Goal: Transaction & Acquisition: Obtain resource

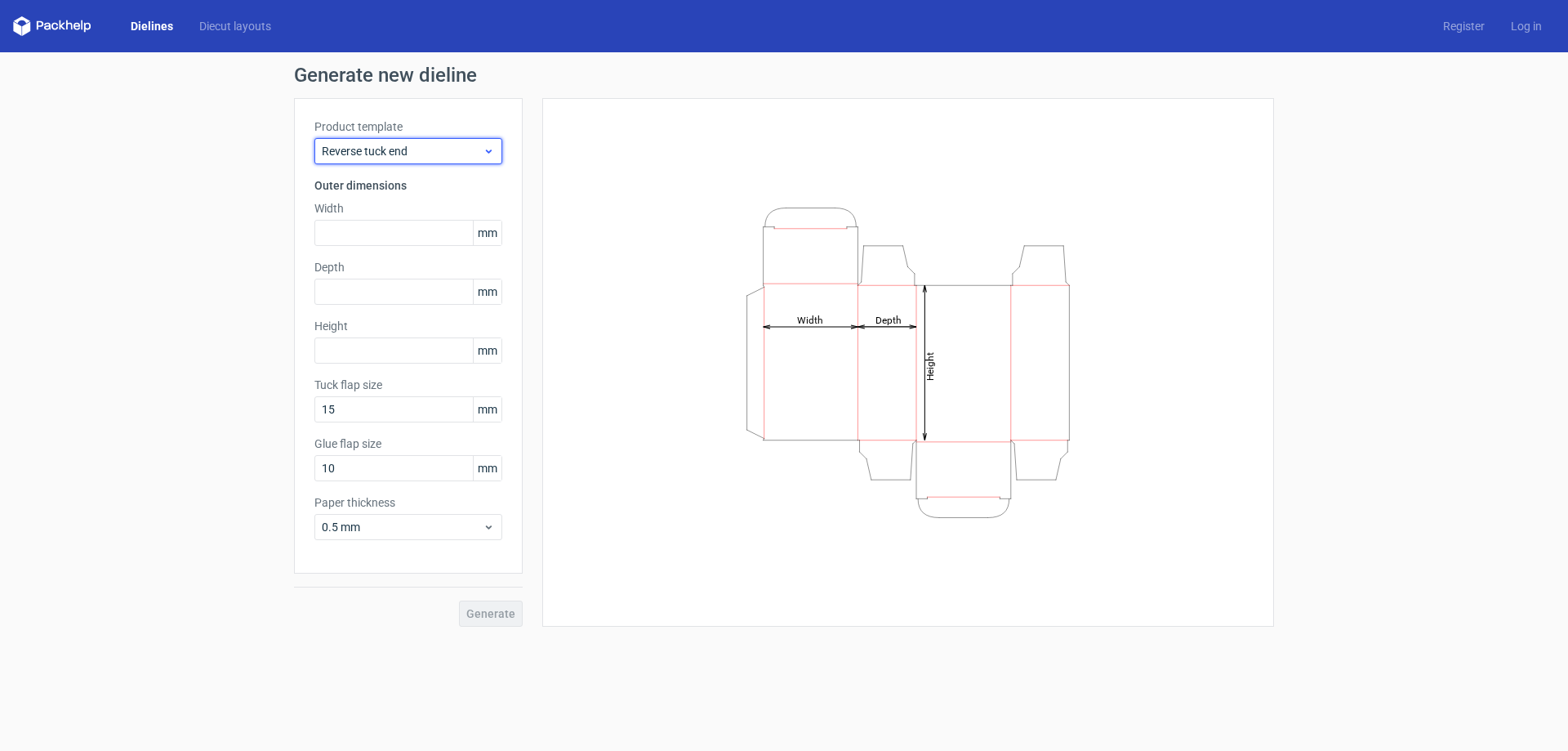
click at [444, 149] on span "Reverse tuck end" at bounding box center [402, 151] width 161 height 17
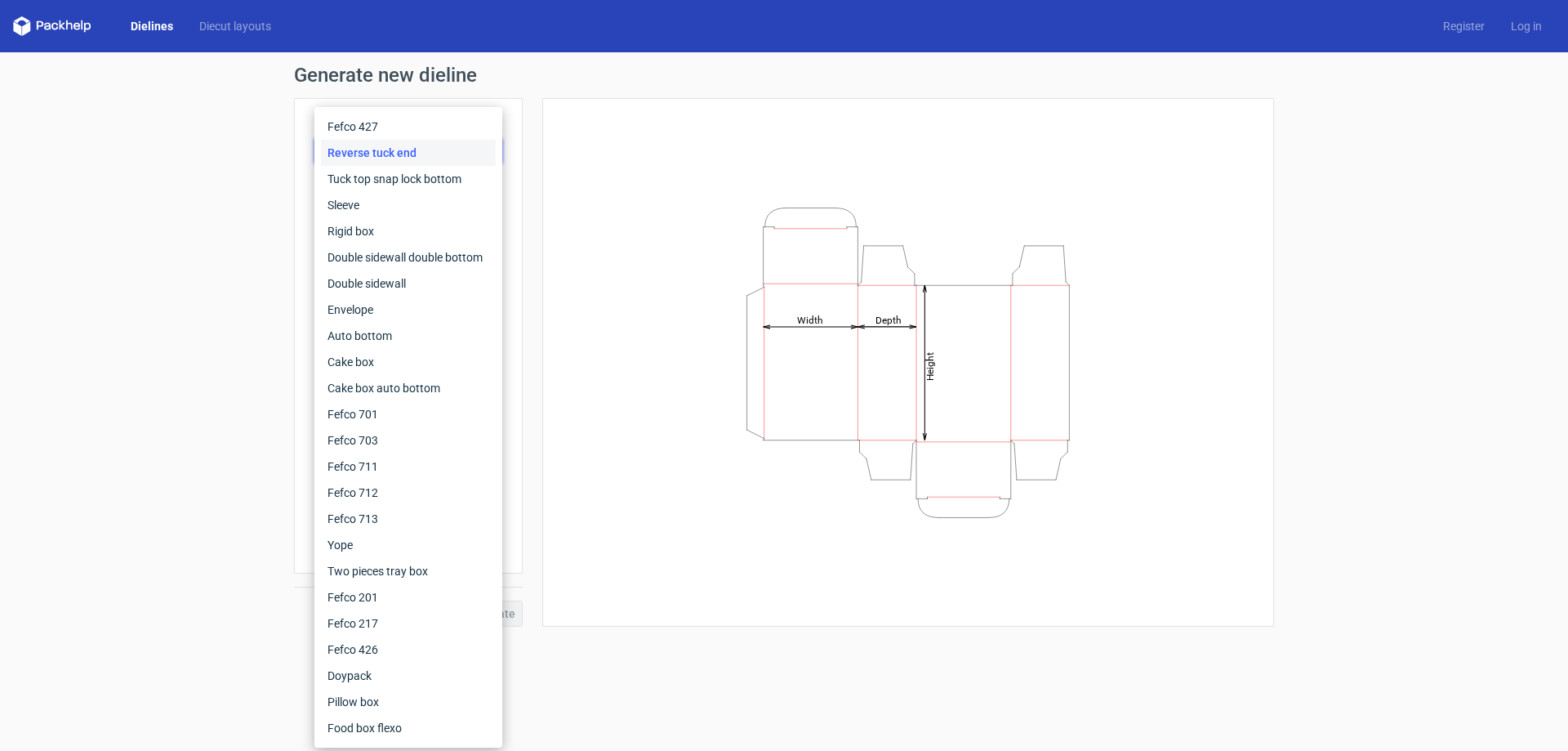
click at [609, 155] on div "Height Depth Width" at bounding box center [907, 363] width 691 height 488
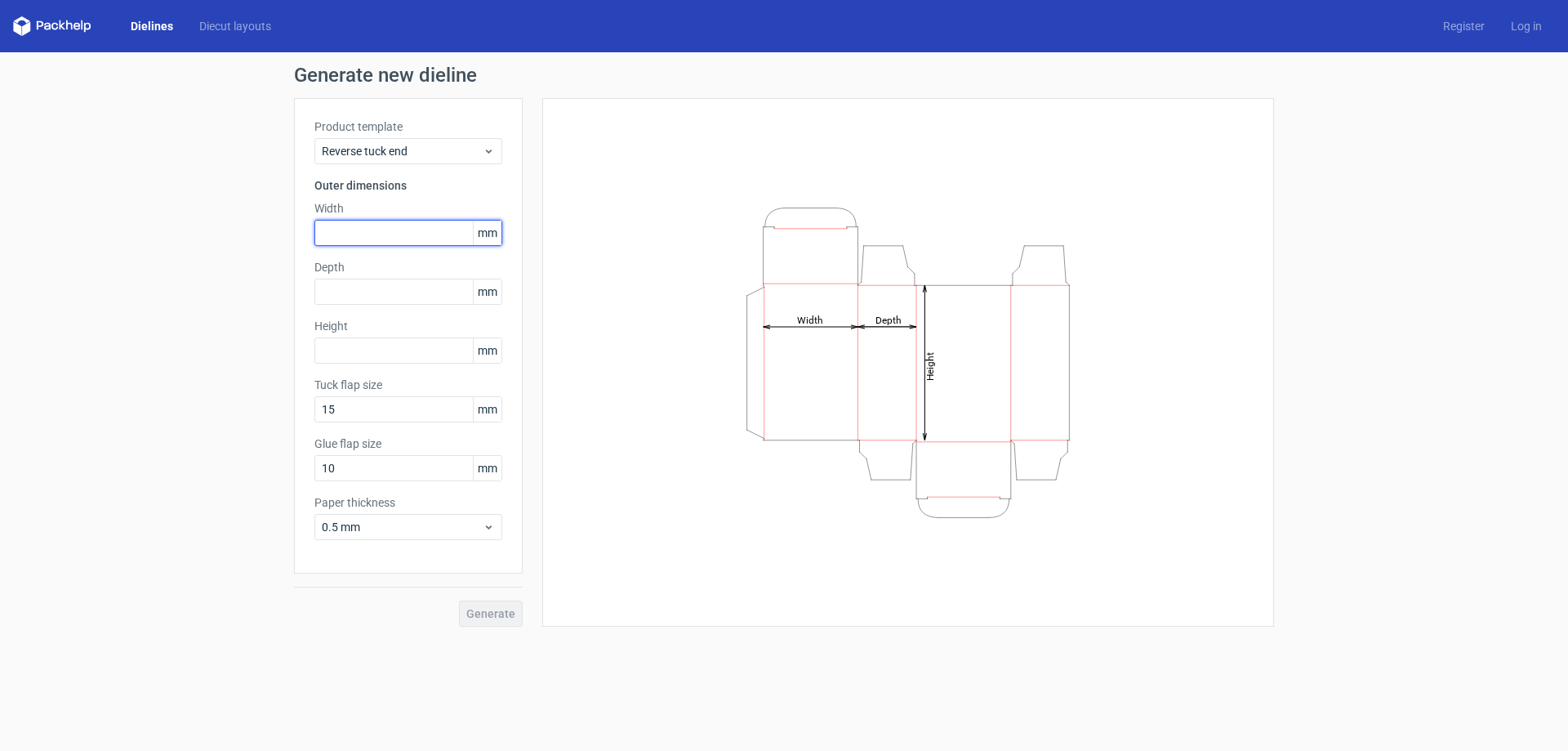
click at [400, 238] on input "text" at bounding box center [409, 232] width 188 height 26
type input "80"
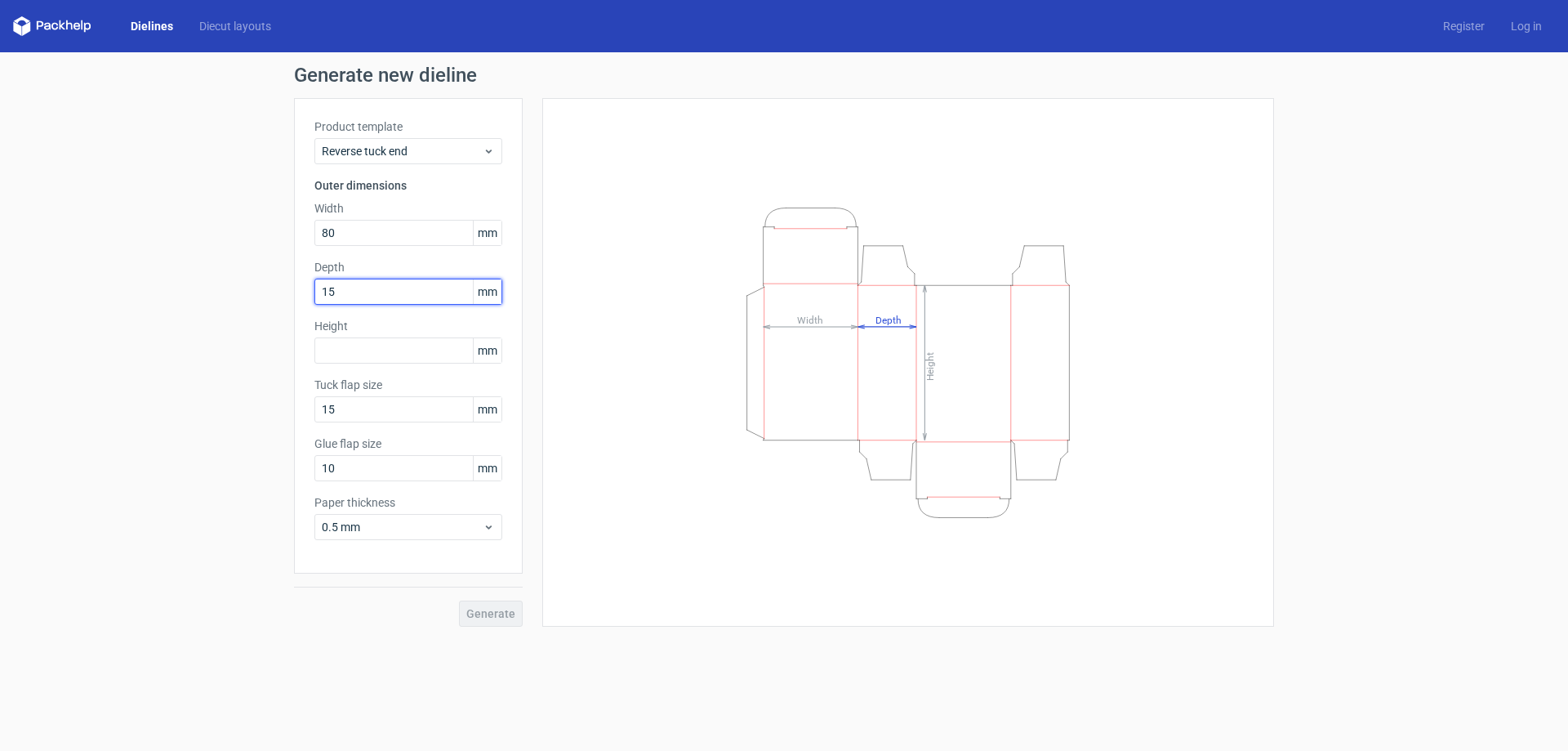
type input "15"
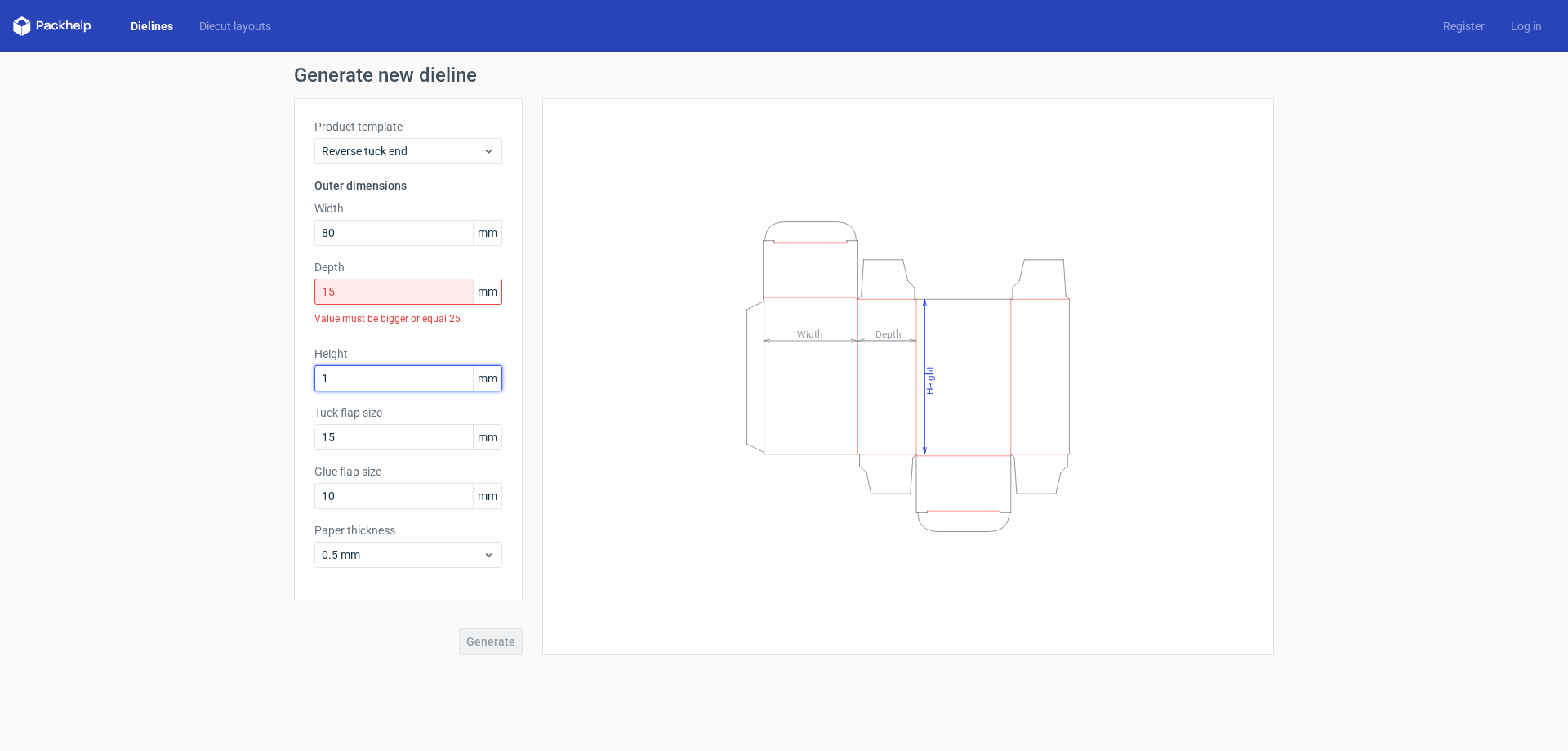
type input "1"
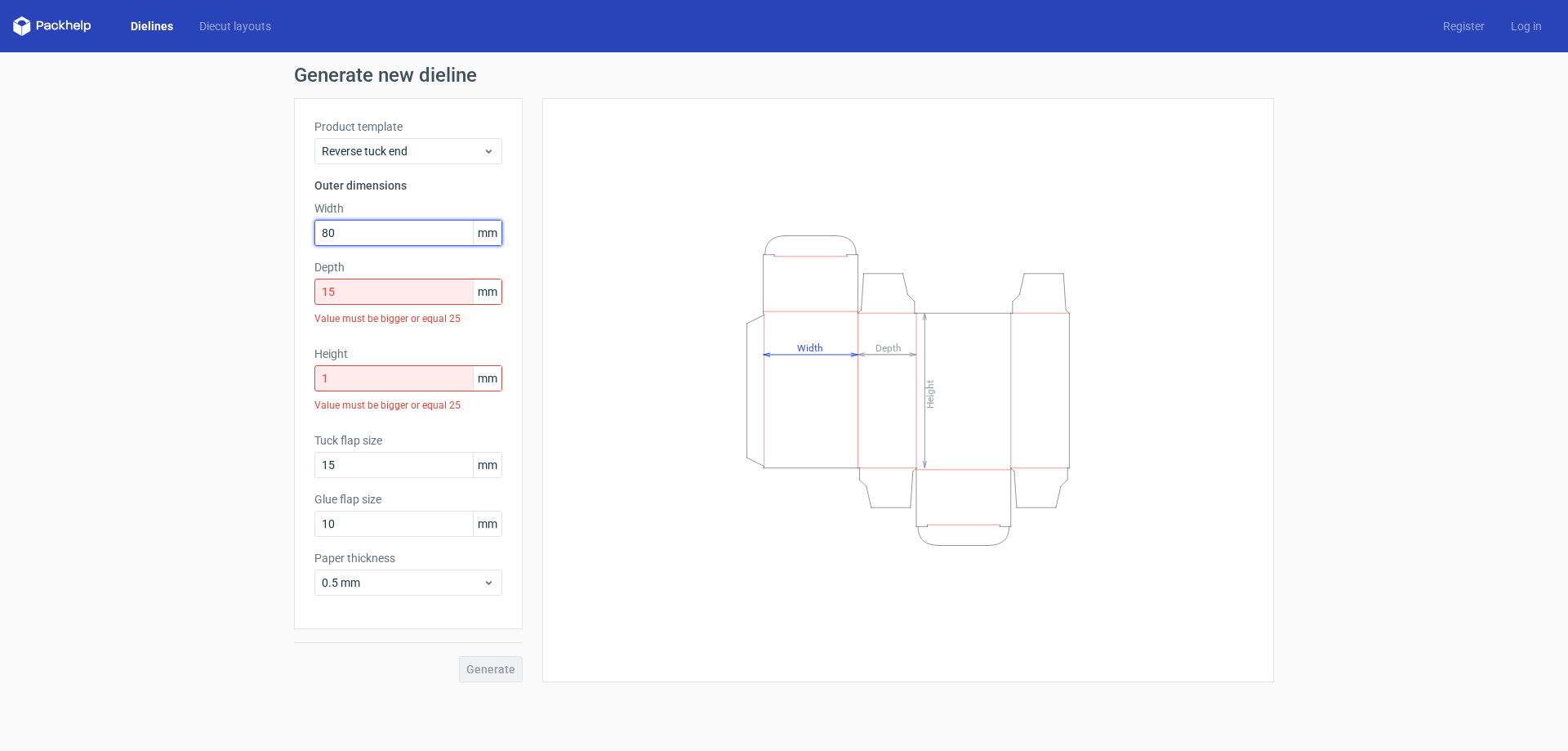
type input "80"
type input "15"
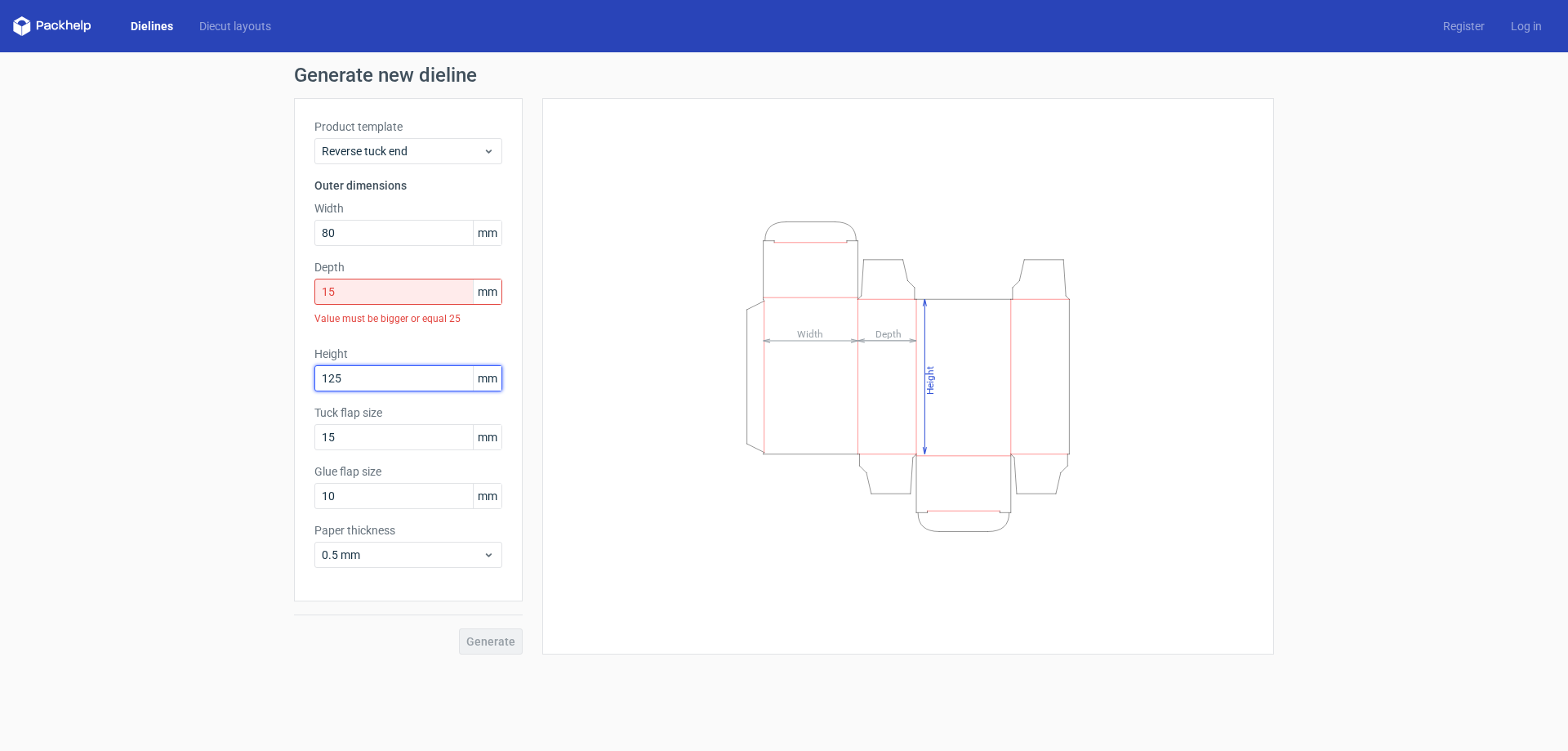
type input "125"
click at [514, 648] on div "Generate" at bounding box center [408, 627] width 228 height 53
drag, startPoint x: 508, startPoint y: 642, endPoint x: 504, endPoint y: 630, distance: 12.6
click at [508, 641] on div "Generate" at bounding box center [408, 627] width 228 height 53
drag, startPoint x: 407, startPoint y: 290, endPoint x: 273, endPoint y: 300, distance: 134.4
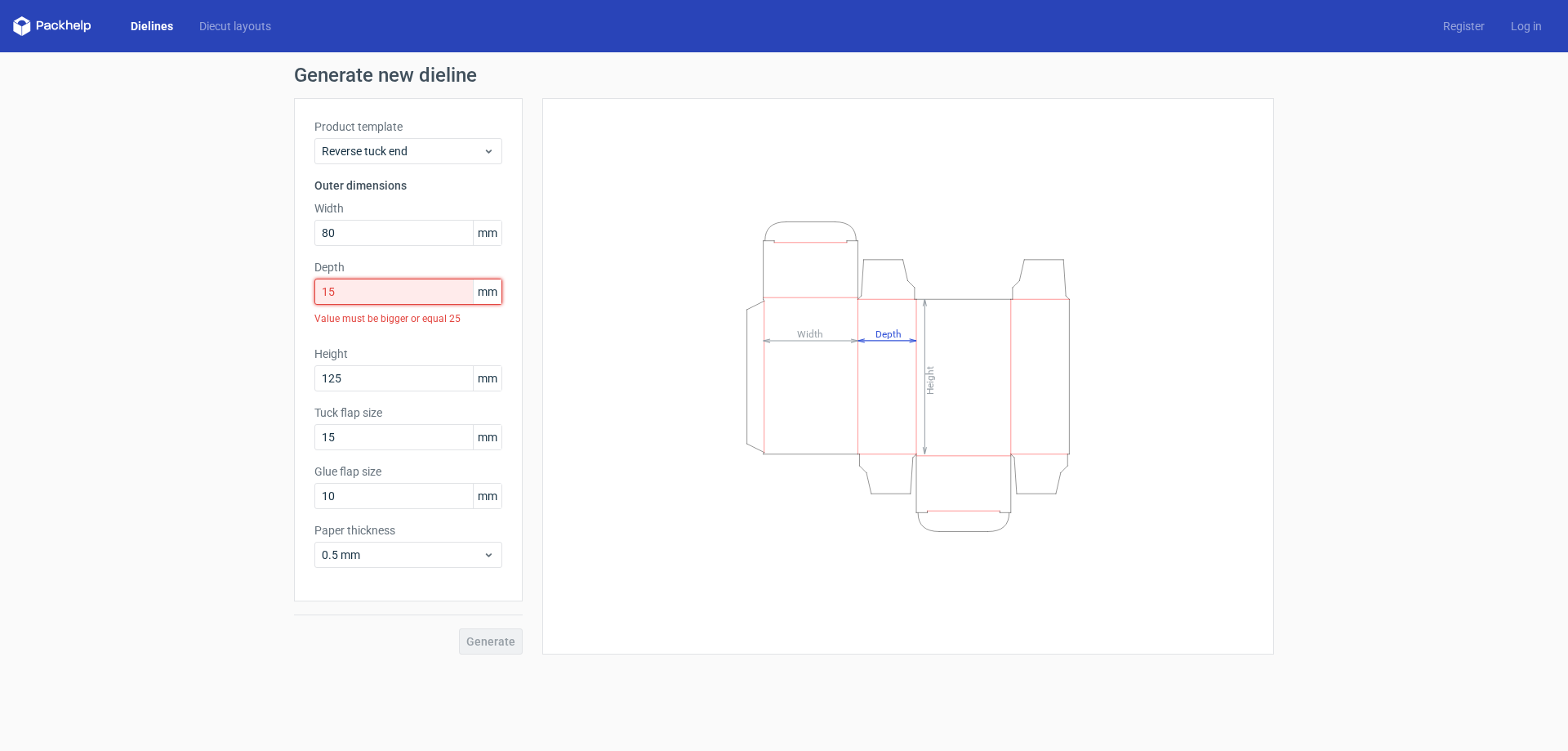
click at [273, 300] on div "Generate new dieline Product template Reverse tuck end Outer dimensions Width 8…" at bounding box center [784, 360] width 1568 height 616
click at [435, 296] on input "15" at bounding box center [409, 291] width 188 height 26
drag, startPoint x: 436, startPoint y: 295, endPoint x: 335, endPoint y: 290, distance: 101.1
click at [317, 293] on input "15" at bounding box center [409, 291] width 188 height 26
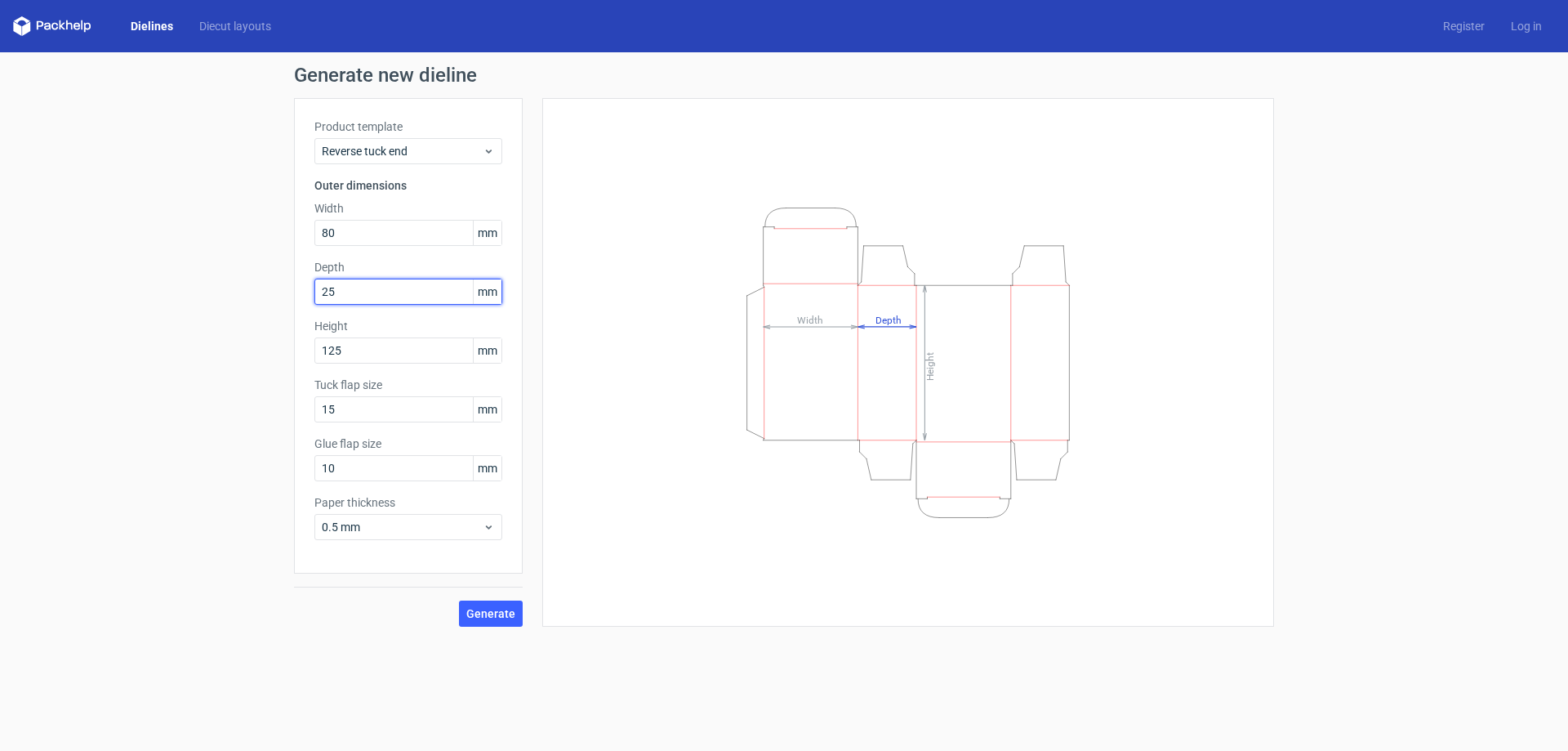
type input "25"
drag, startPoint x: 365, startPoint y: 293, endPoint x: 310, endPoint y: 295, distance: 55.0
click at [310, 295] on div "Product template Reverse tuck end Outer dimensions Width 80 mm Depth 25 mm Heig…" at bounding box center [408, 335] width 228 height 476
click at [448, 155] on span "Reverse tuck end" at bounding box center [402, 151] width 161 height 17
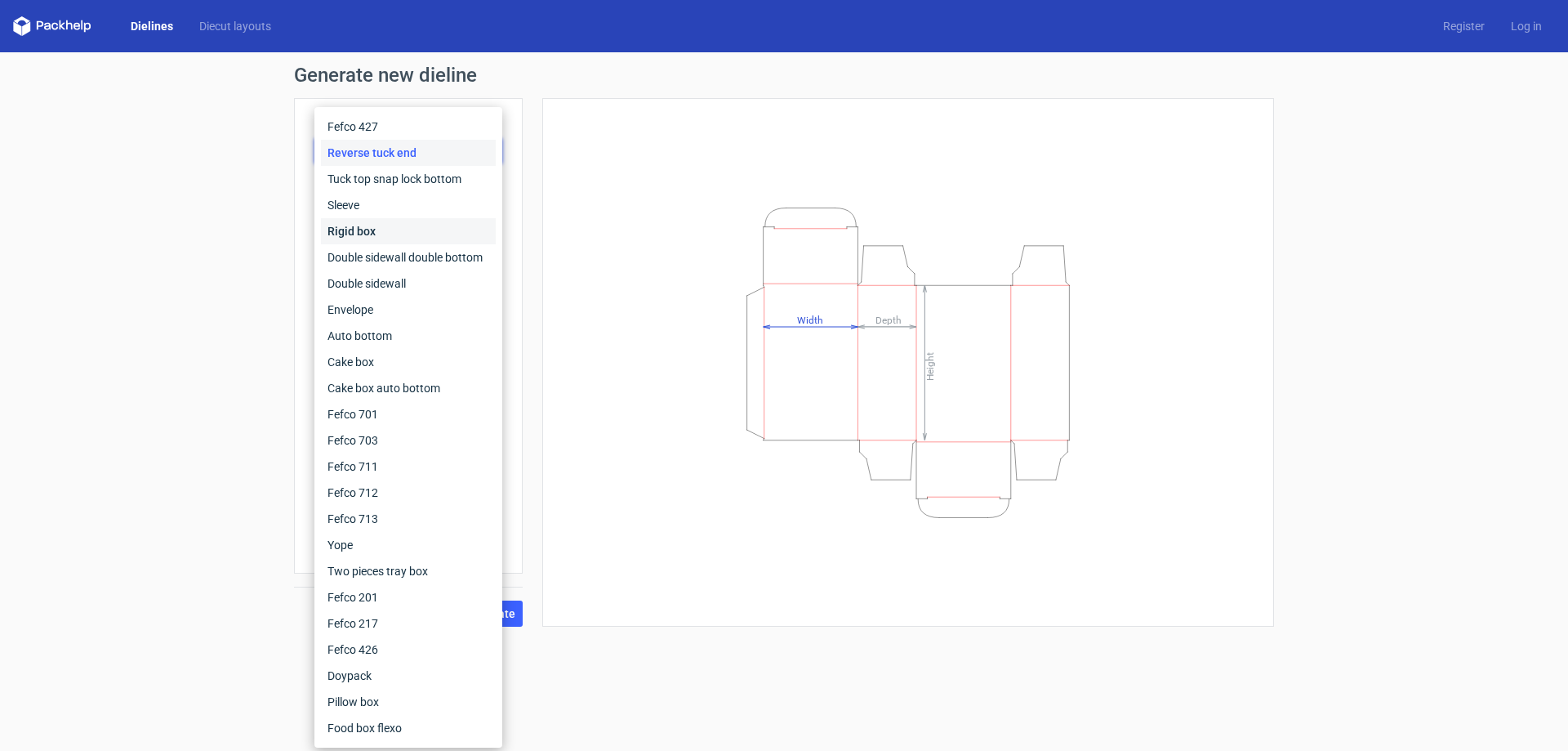
click at [362, 231] on div "Rigid box" at bounding box center [409, 231] width 174 height 26
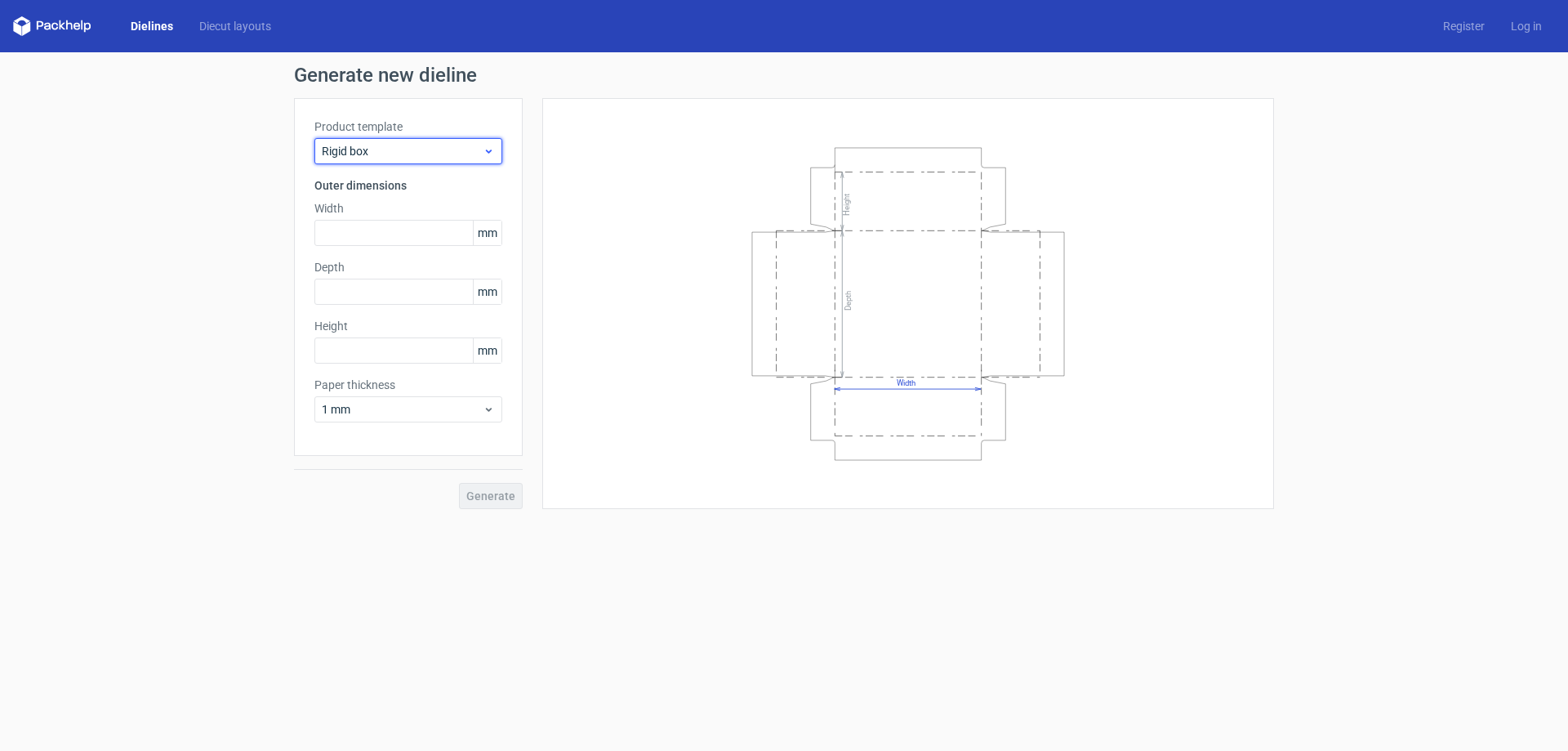
click at [404, 145] on span "Rigid box" at bounding box center [402, 151] width 161 height 17
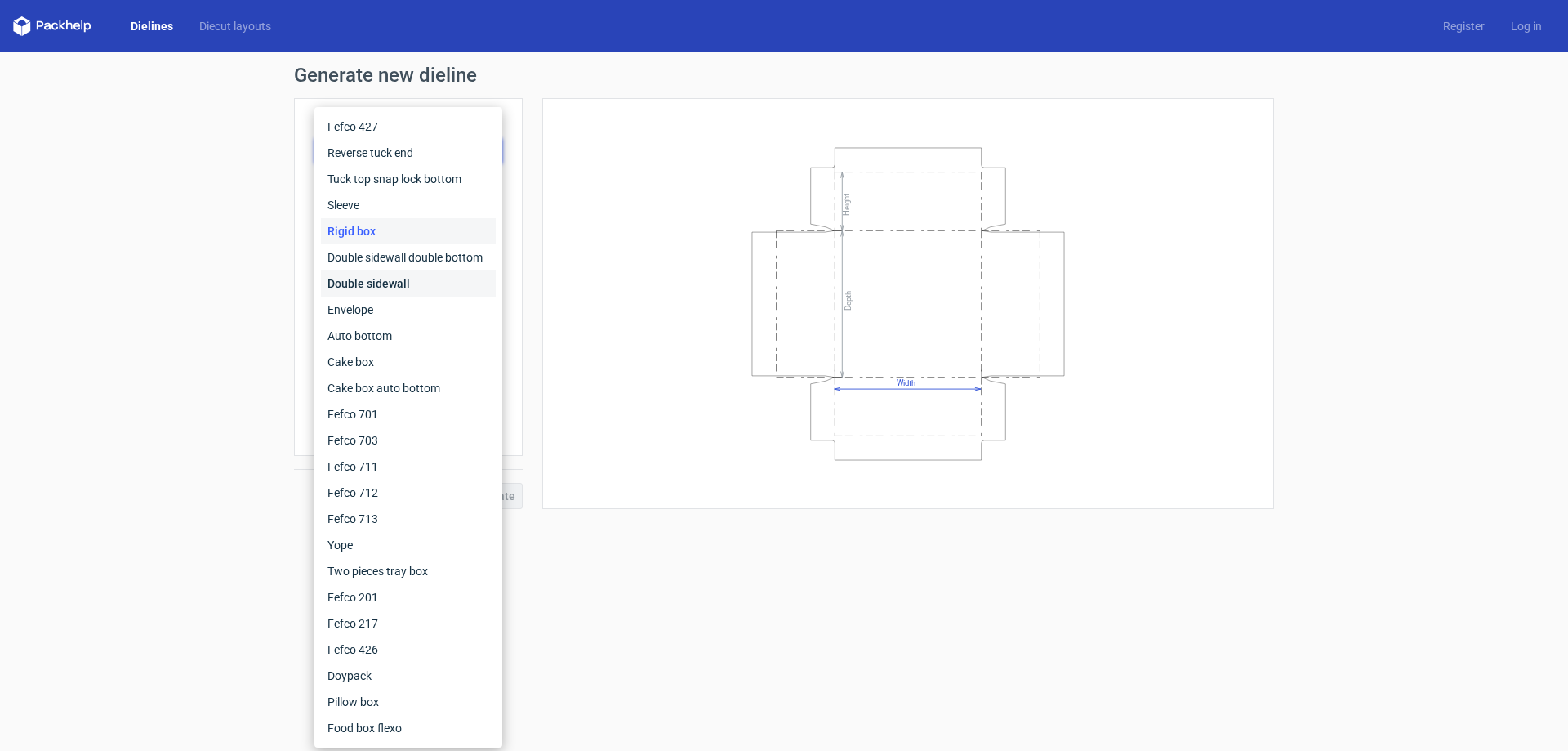
click at [368, 284] on div "Double sidewall" at bounding box center [409, 283] width 174 height 26
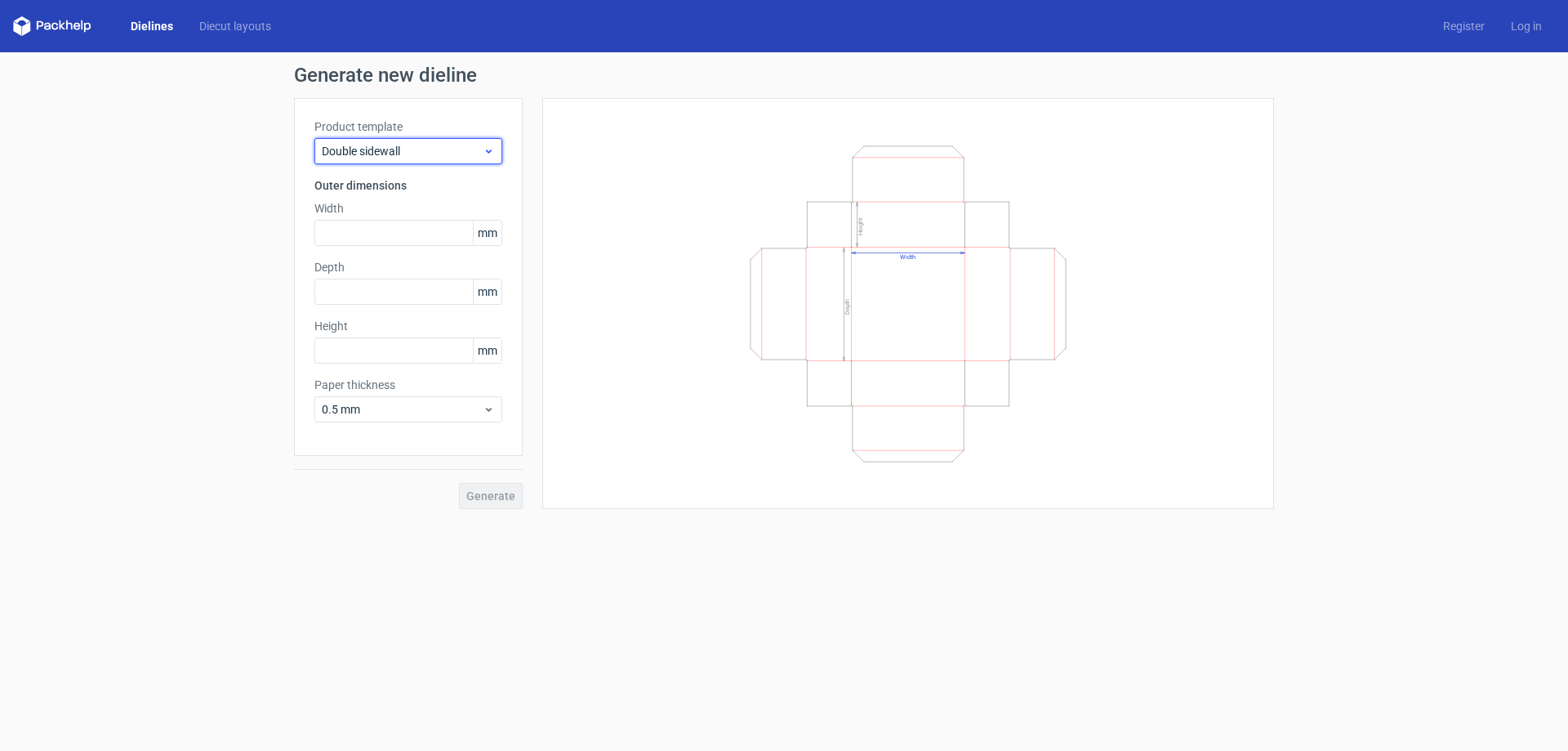
click at [430, 151] on span "Double sidewall" at bounding box center [402, 151] width 161 height 17
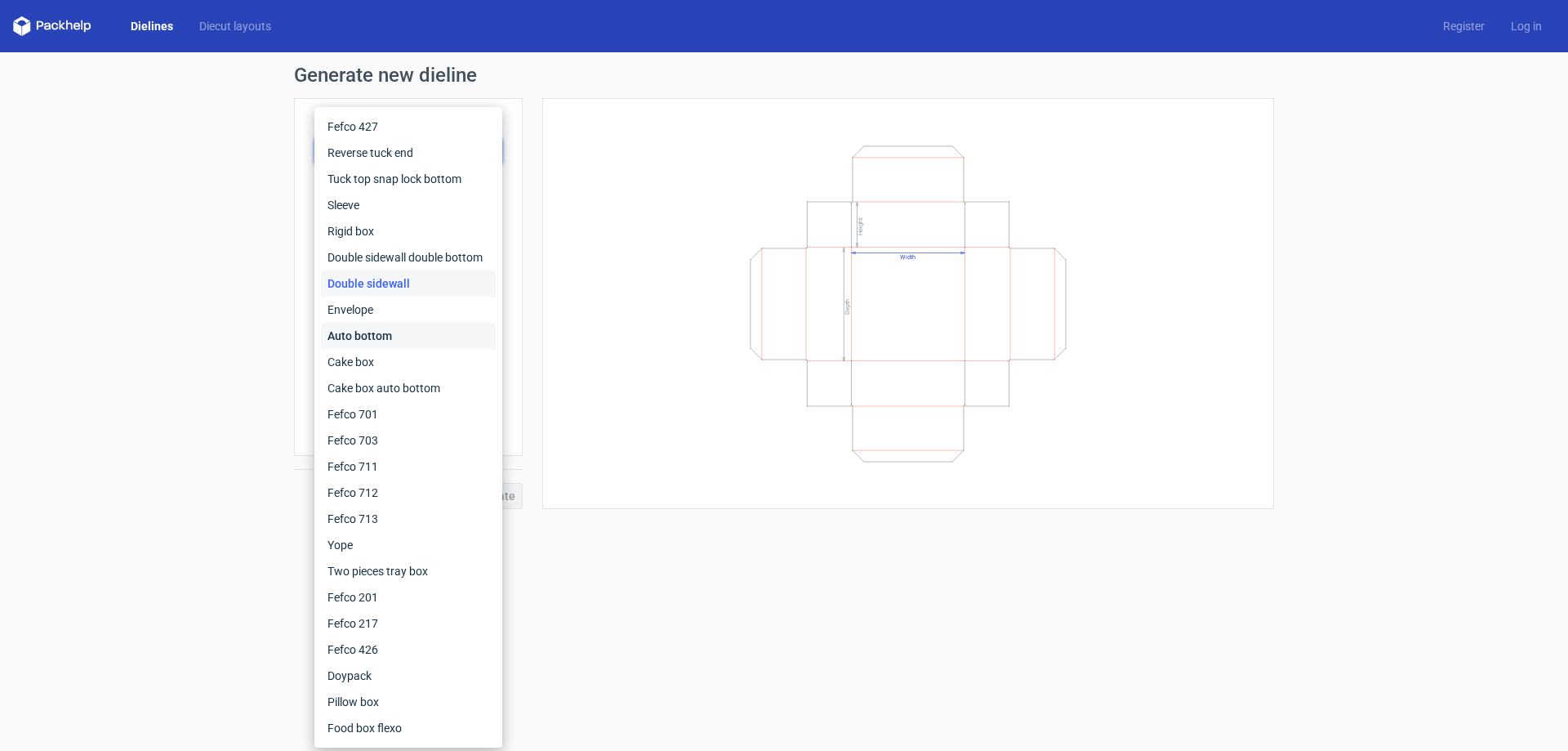
click at [383, 332] on div "Auto bottom" at bounding box center [409, 335] width 174 height 26
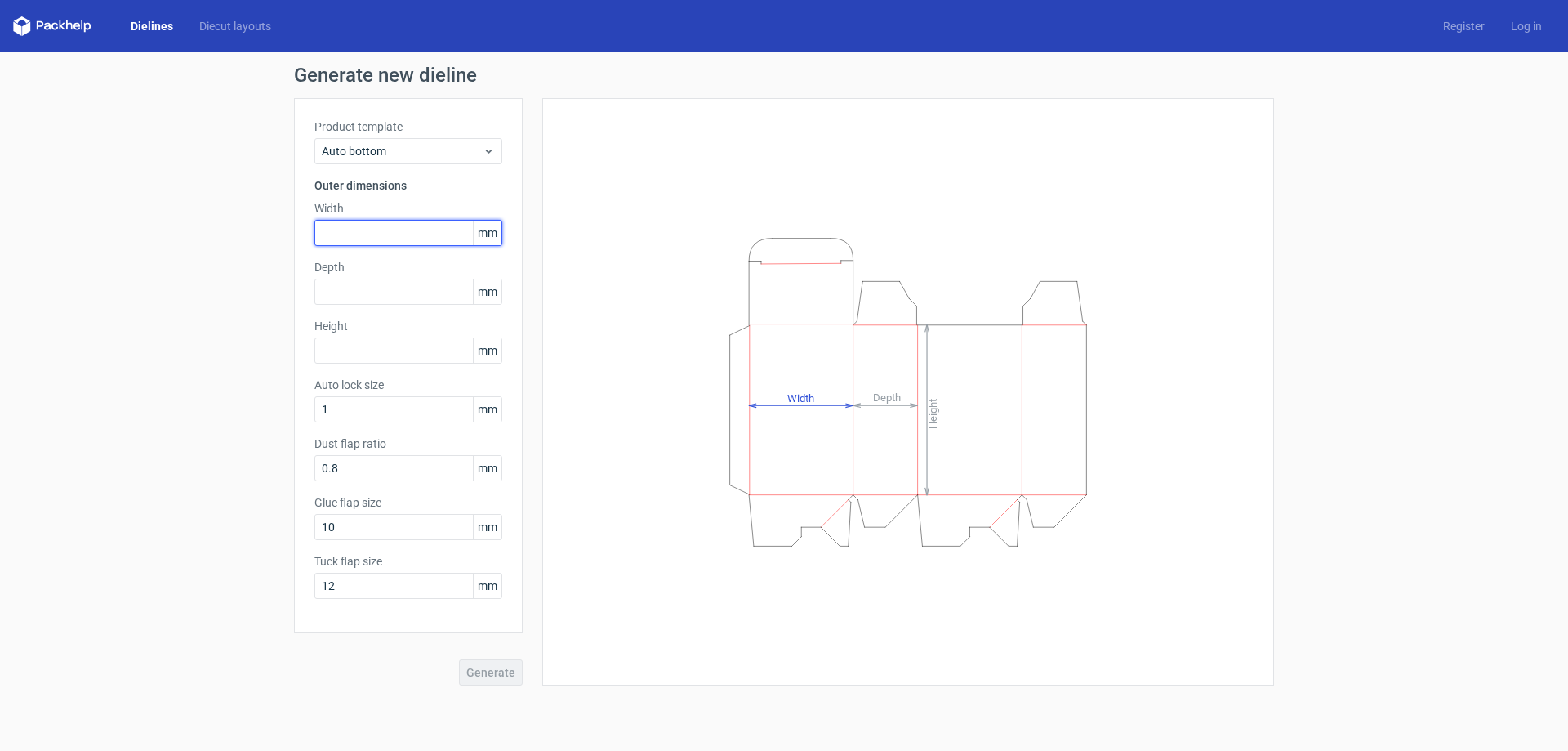
click at [372, 234] on input "text" at bounding box center [409, 232] width 188 height 26
type input "40"
type input "30"
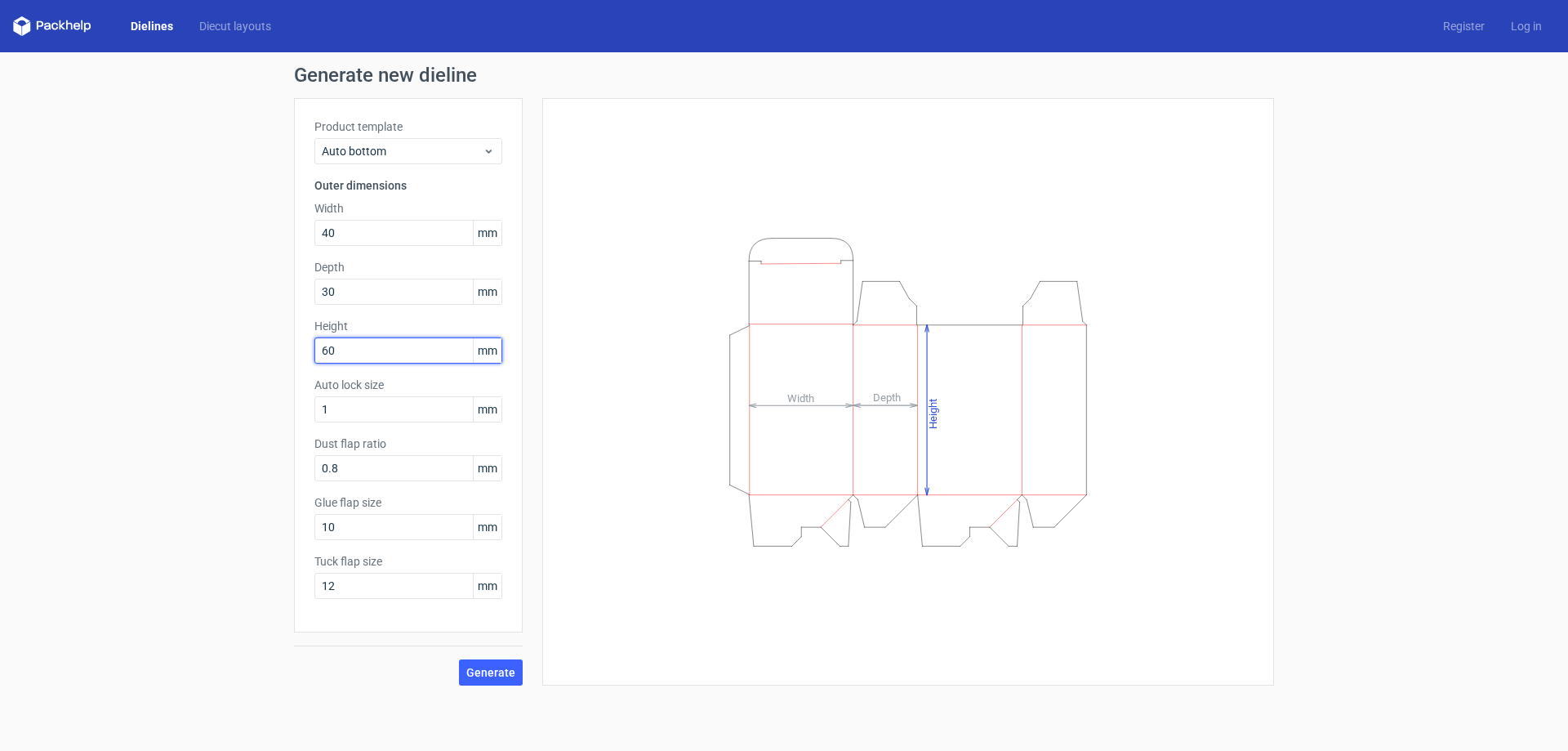
type input "60"
click at [486, 669] on span "Generate" at bounding box center [491, 673] width 49 height 12
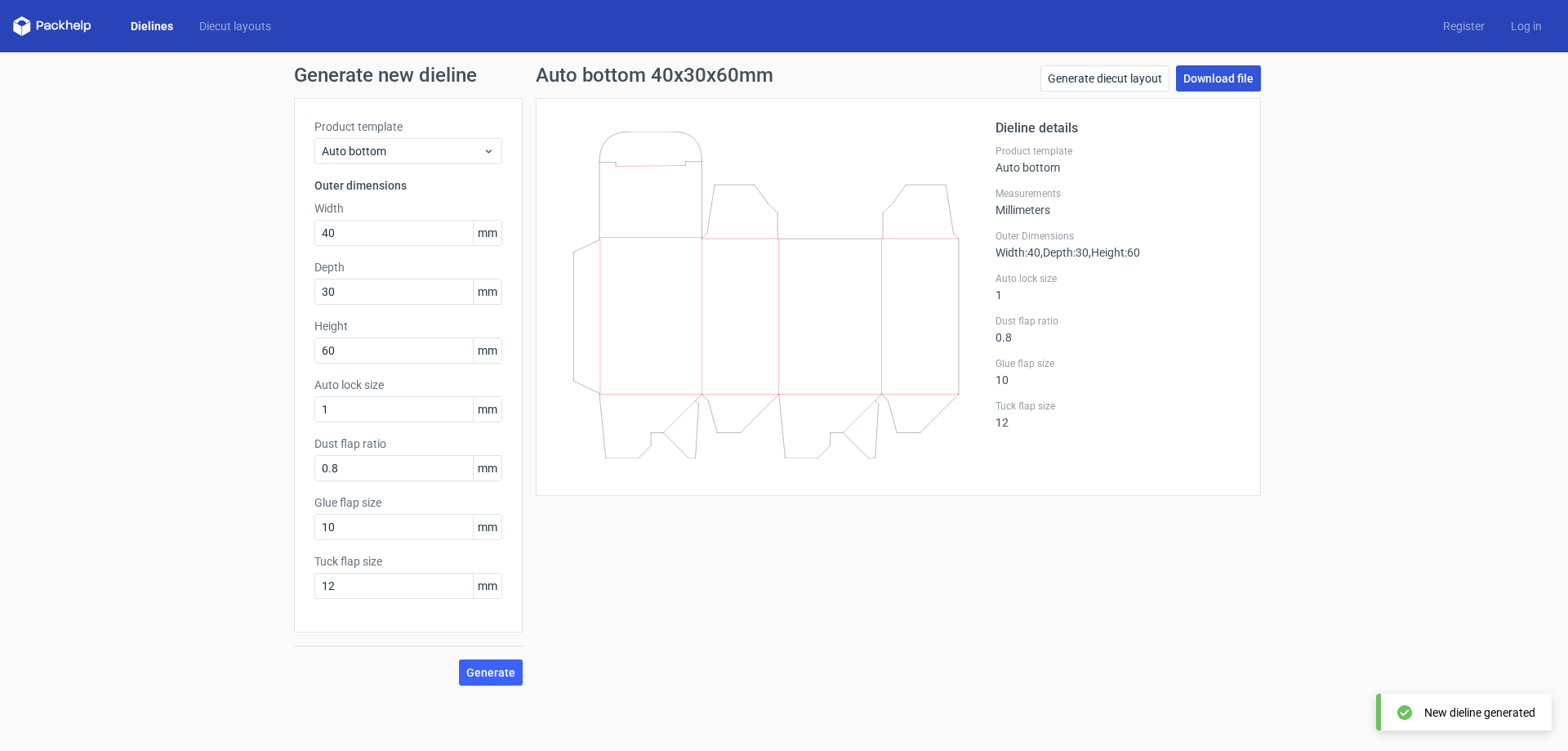
click at [1213, 79] on link "Download file" at bounding box center [1218, 78] width 85 height 26
